Goal: Find contact information: Find contact information

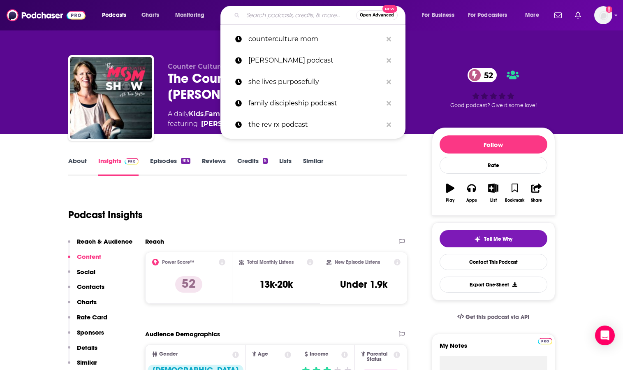
click at [250, 14] on input "Search podcasts, credits, & more..." at bounding box center [299, 15] width 113 height 13
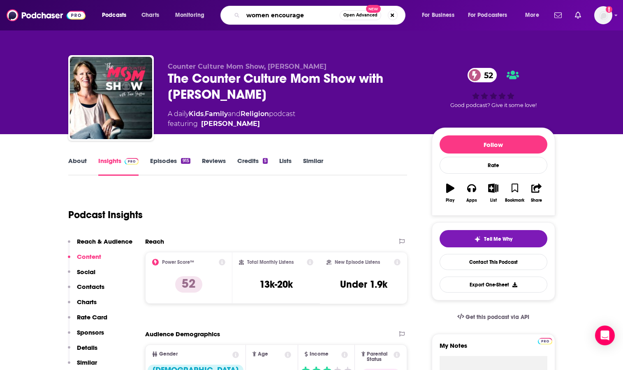
type input "women encouraged"
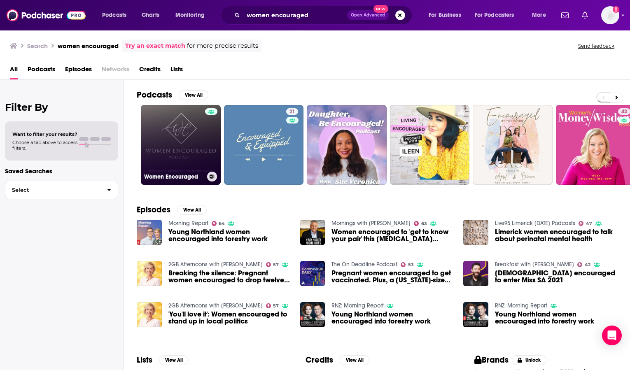
click at [172, 137] on link "Women Encouraged" at bounding box center [181, 145] width 80 height 80
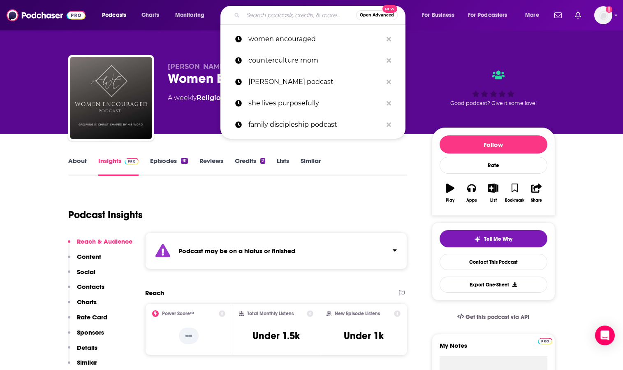
click at [265, 15] on input "Search podcasts, credits, & more..." at bounding box center [299, 15] width 113 height 13
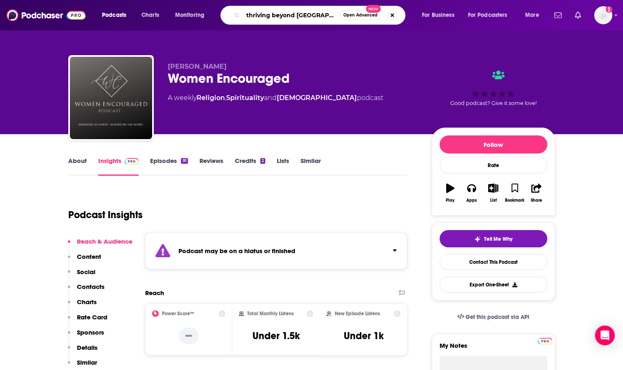
type input "thriving beyond belief"
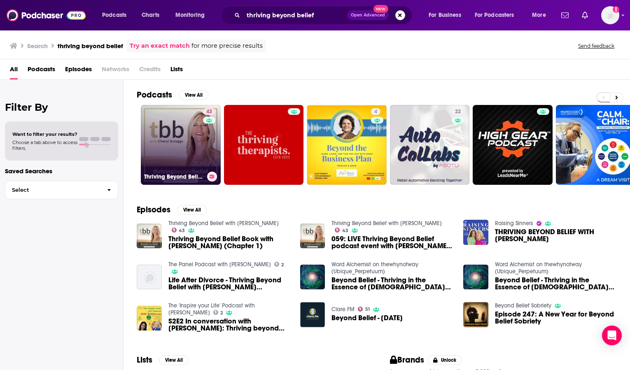
click at [186, 127] on link "43 Thriving Beyond Belief with [PERSON_NAME]" at bounding box center [181, 145] width 80 height 80
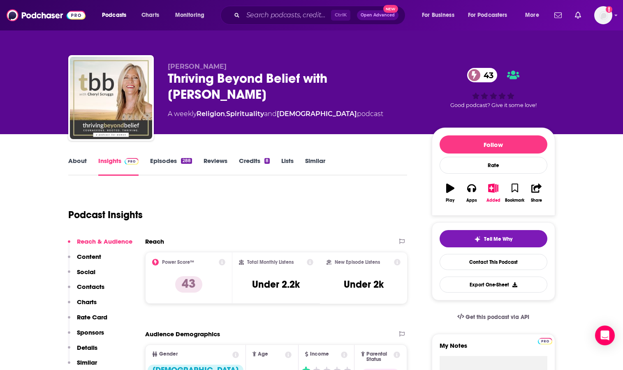
click at [74, 161] on link "About" at bounding box center [77, 166] width 19 height 19
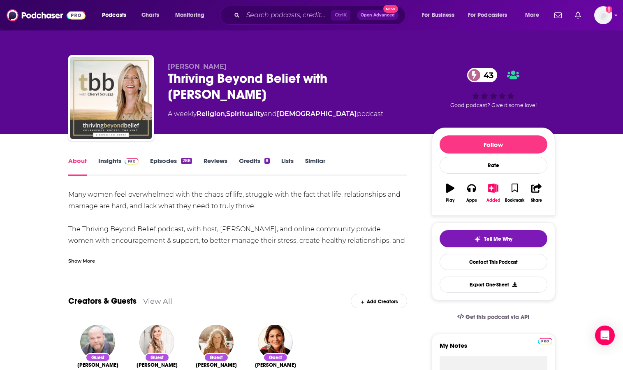
click at [115, 160] on link "Insights" at bounding box center [118, 166] width 41 height 19
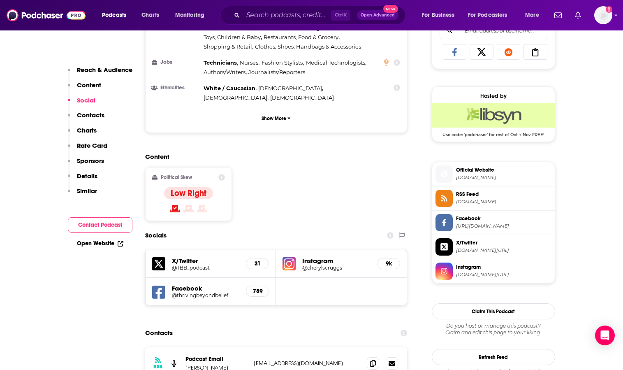
scroll to position [617, 0]
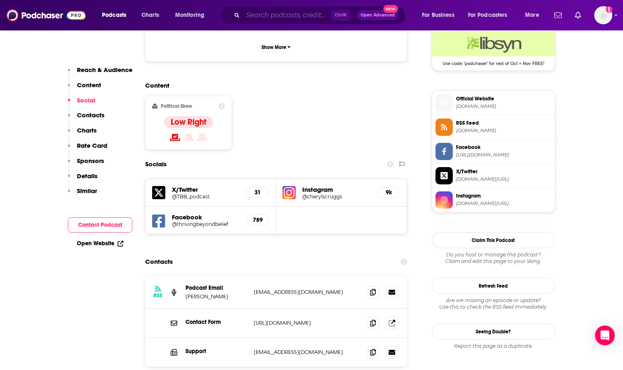
click at [250, 12] on input "Search podcasts, credits, & more..." at bounding box center [287, 15] width 88 height 13
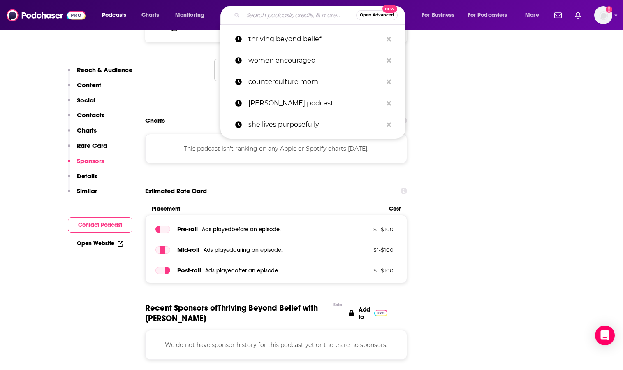
scroll to position [782, 0]
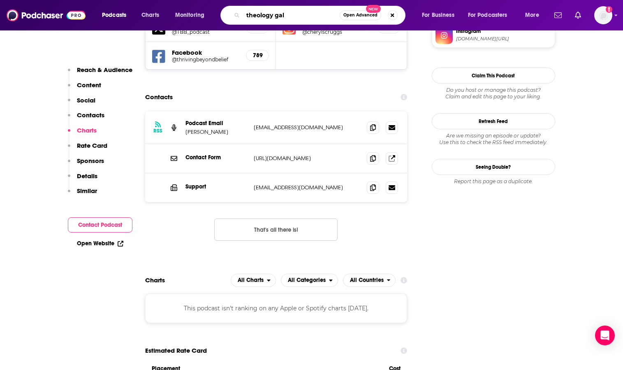
type input "theology gals"
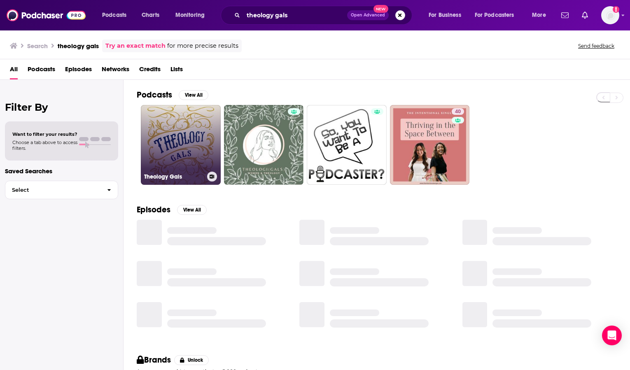
click at [179, 146] on link "Theology Gals" at bounding box center [181, 145] width 80 height 80
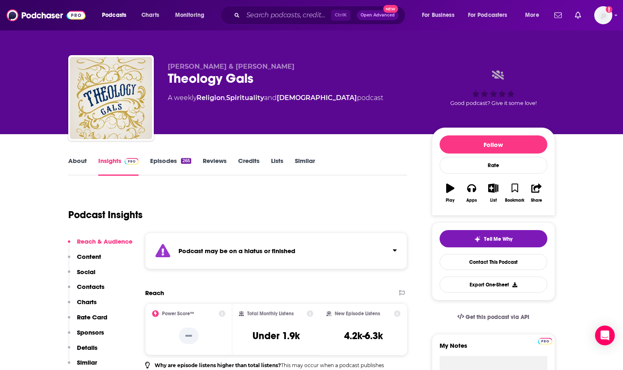
click at [77, 158] on link "About" at bounding box center [77, 166] width 19 height 19
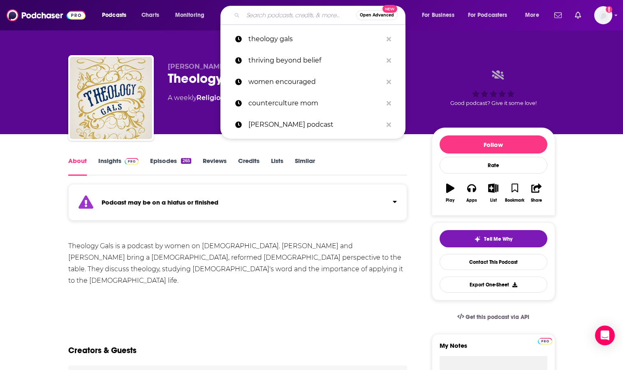
click at [267, 19] on input "Search podcasts, credits, & more..." at bounding box center [299, 15] width 113 height 13
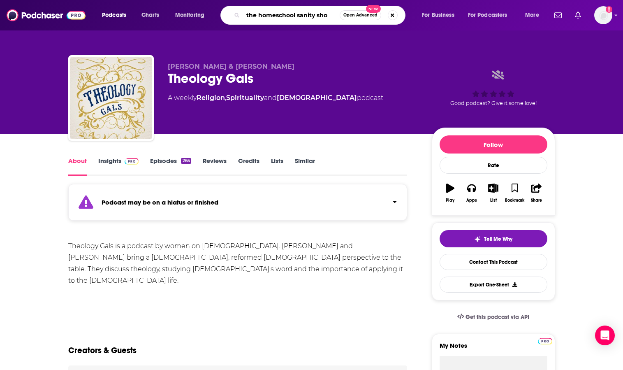
type input "the homeschool sanity show"
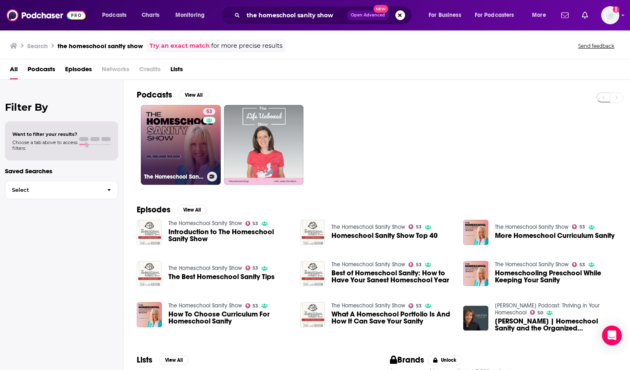
click at [181, 144] on link "53 The Homeschool Sanity Show" at bounding box center [181, 145] width 80 height 80
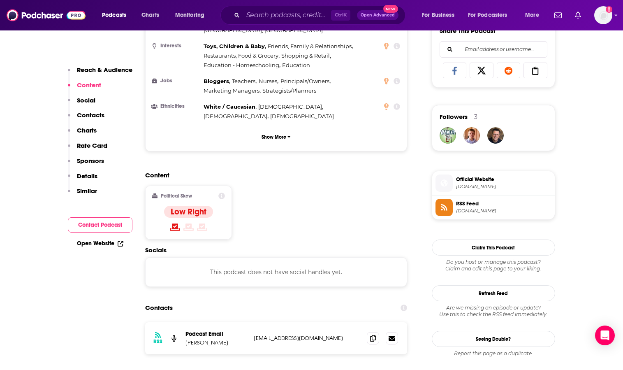
scroll to position [535, 0]
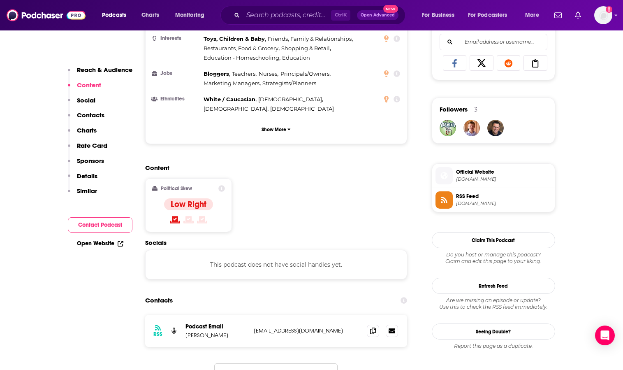
click at [281, 327] on p "[EMAIL_ADDRESS][DOMAIN_NAME]" at bounding box center [307, 330] width 107 height 7
click at [393, 328] on icon at bounding box center [392, 330] width 7 height 5
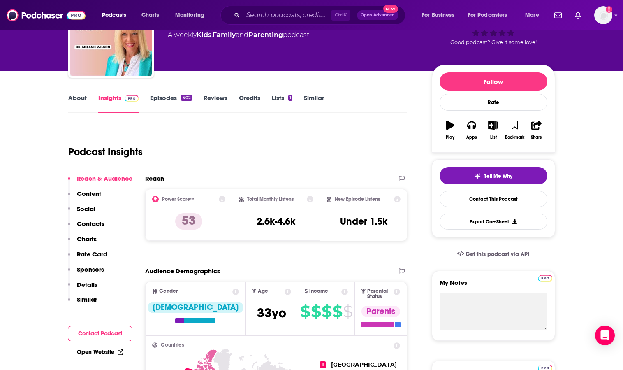
scroll to position [0, 0]
